Goal: Task Accomplishment & Management: Manage account settings

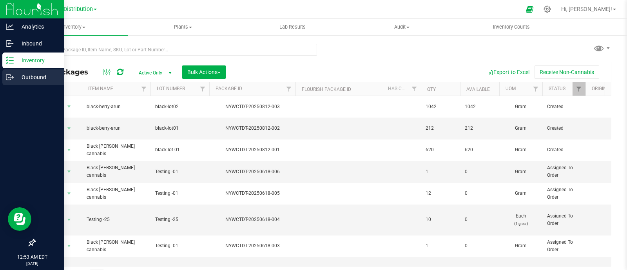
click at [35, 71] on div "Outbound" at bounding box center [33, 77] width 62 height 16
click at [35, 76] on p "Outbound" at bounding box center [37, 77] width 47 height 9
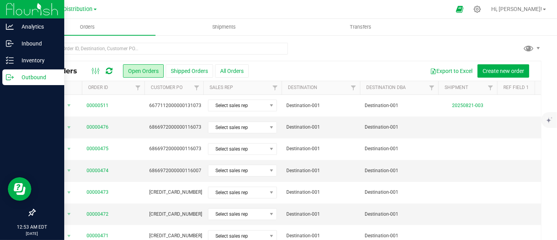
click at [109, 68] on icon at bounding box center [109, 71] width 7 height 8
click at [110, 70] on icon at bounding box center [109, 71] width 7 height 8
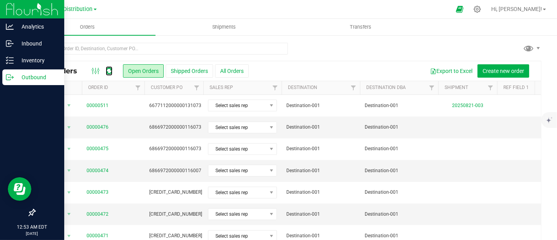
click at [110, 70] on icon at bounding box center [109, 71] width 7 height 8
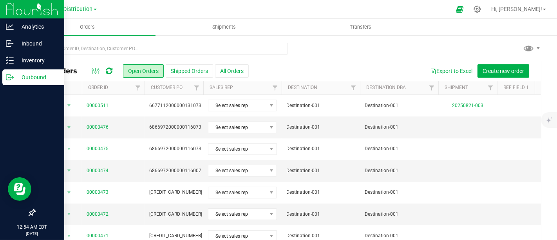
click at [111, 71] on icon at bounding box center [109, 71] width 7 height 8
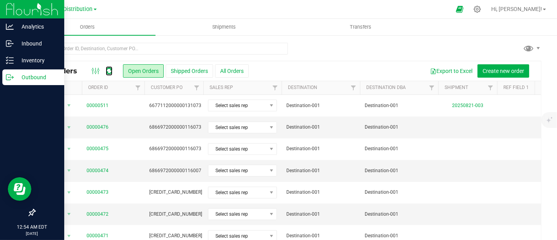
click at [111, 71] on icon at bounding box center [109, 71] width 7 height 8
click at [111, 71] on icon at bounding box center [109, 71] width 8 height 9
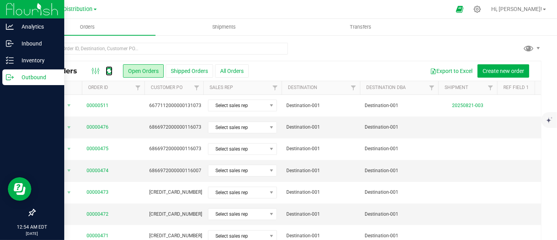
click at [111, 71] on icon at bounding box center [109, 71] width 7 height 8
click at [103, 72] on div at bounding box center [102, 70] width 26 height 9
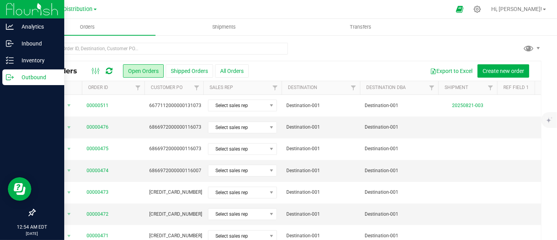
click at [109, 70] on icon at bounding box center [109, 71] width 7 height 8
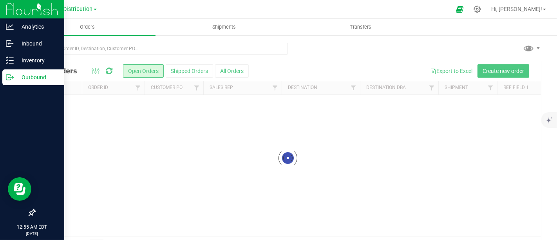
click at [109, 70] on div at bounding box center [288, 158] width 506 height 194
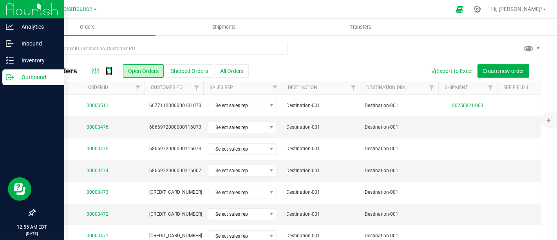
click at [109, 70] on icon at bounding box center [109, 70] width 9 height 9
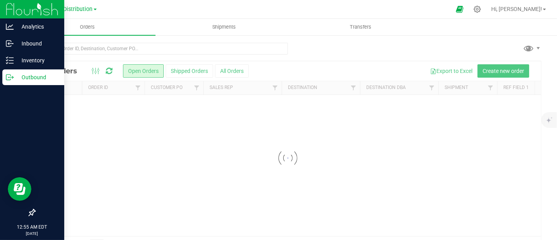
click at [109, 70] on div at bounding box center [288, 158] width 506 height 194
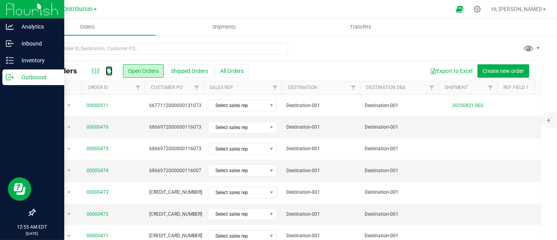
click at [109, 70] on icon at bounding box center [109, 71] width 7 height 8
click at [108, 70] on icon at bounding box center [109, 71] width 7 height 8
click at [140, 69] on button "Open Orders" at bounding box center [143, 70] width 41 height 13
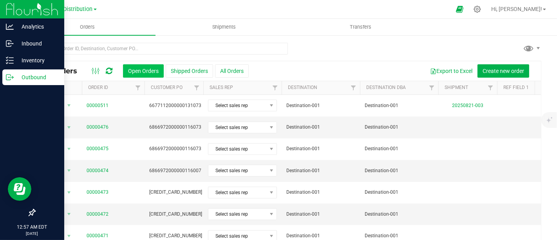
click at [140, 69] on button "Open Orders" at bounding box center [143, 70] width 41 height 13
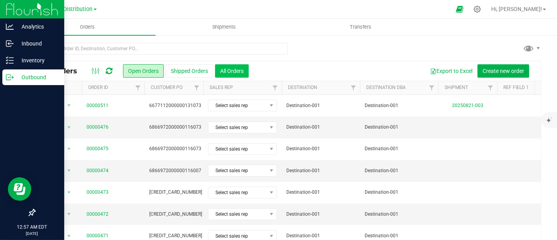
click at [224, 69] on button "All Orders" at bounding box center [232, 70] width 34 height 13
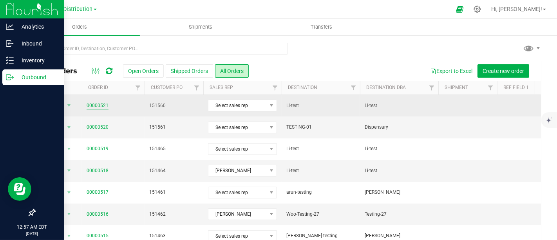
click at [94, 102] on link "00000521" at bounding box center [98, 105] width 22 height 7
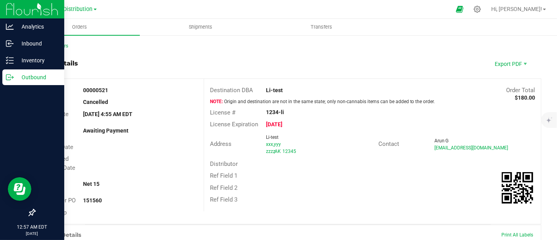
click at [29, 76] on p "Outbound" at bounding box center [37, 77] width 47 height 9
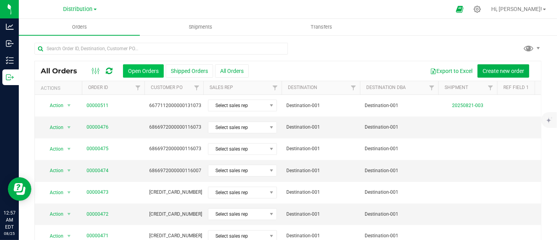
click at [146, 67] on button "Open Orders" at bounding box center [143, 70] width 41 height 13
click at [109, 69] on icon at bounding box center [109, 71] width 7 height 8
click at [108, 71] on icon at bounding box center [109, 71] width 7 height 8
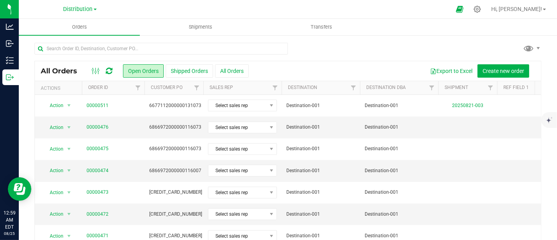
click at [107, 72] on icon at bounding box center [109, 71] width 7 height 8
click at [108, 72] on icon at bounding box center [109, 71] width 7 height 8
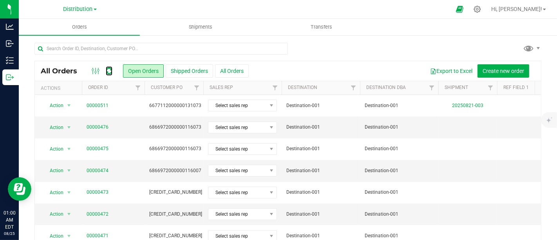
click at [108, 72] on icon at bounding box center [109, 71] width 7 height 8
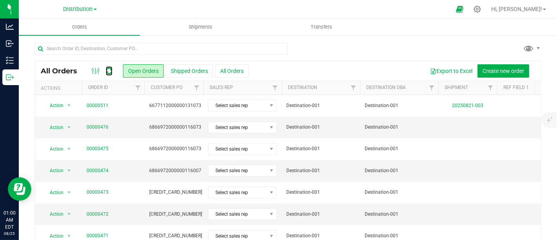
click at [108, 72] on icon at bounding box center [109, 71] width 7 height 8
click at [109, 67] on icon at bounding box center [109, 71] width 7 height 8
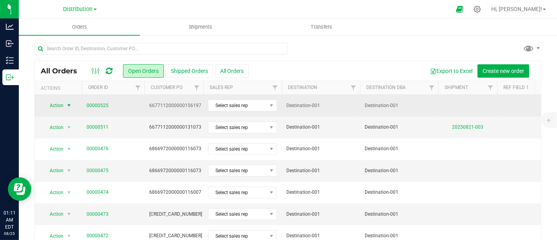
click at [67, 104] on span "select" at bounding box center [69, 105] width 6 height 6
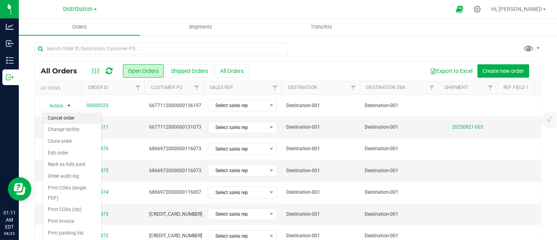
click at [76, 118] on li "Cancel order" at bounding box center [72, 119] width 58 height 12
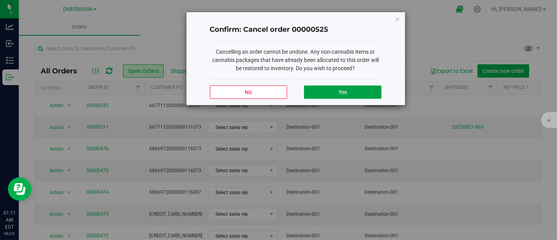
click at [347, 89] on button "Yes" at bounding box center [342, 91] width 77 height 13
